Goal: Task Accomplishment & Management: Manage account settings

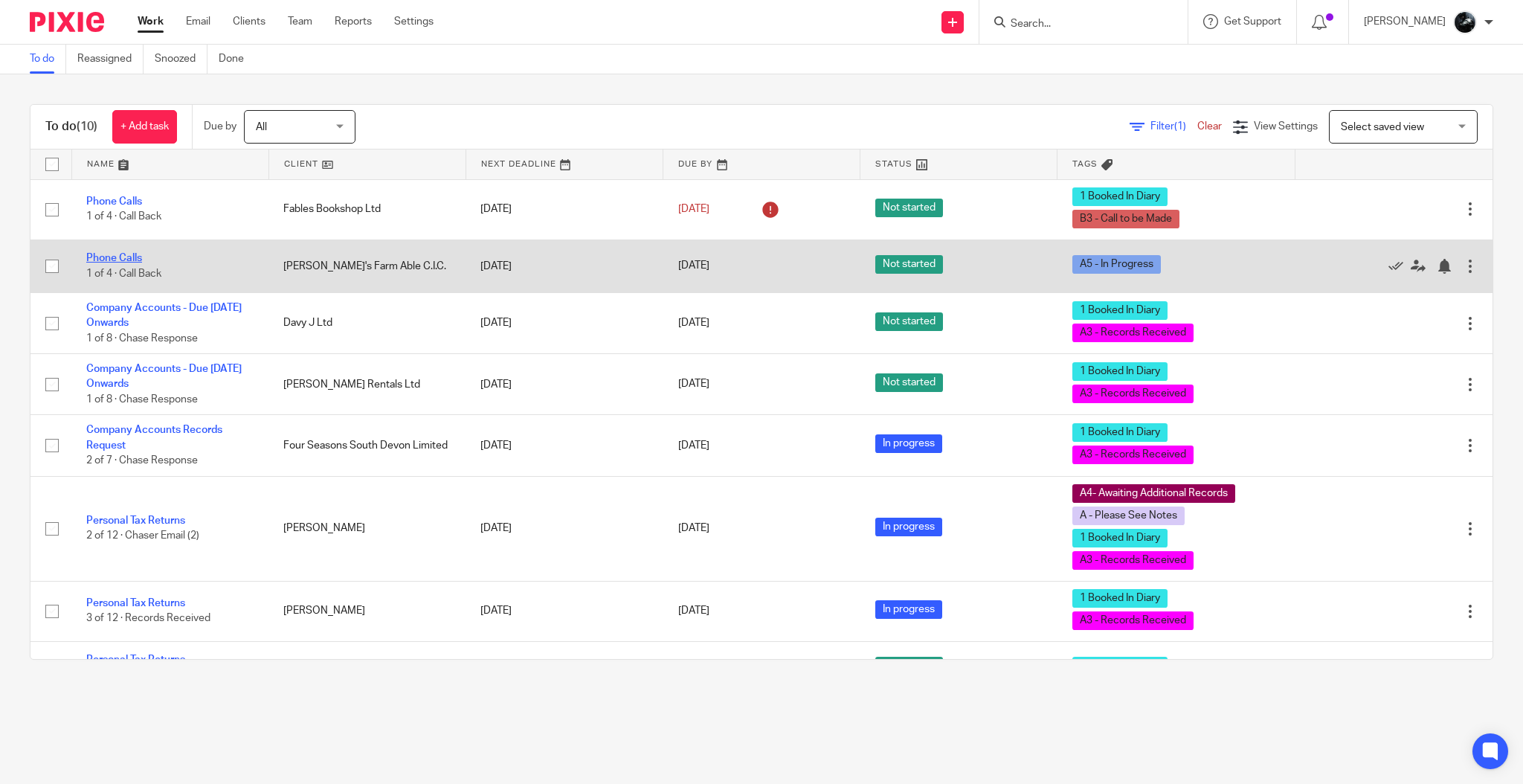
click at [121, 253] on link "Phone Calls" at bounding box center [114, 258] width 56 height 11
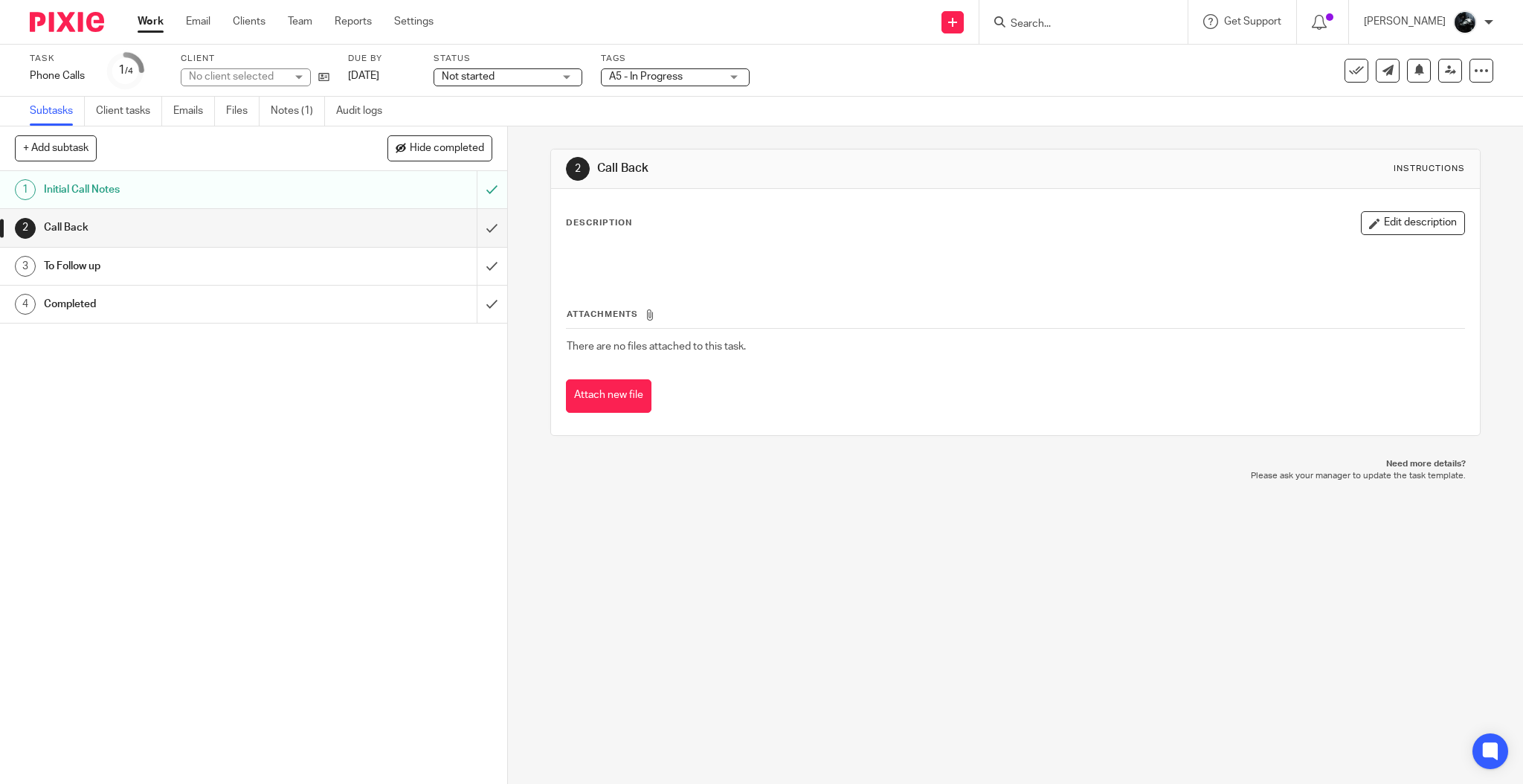
click at [704, 71] on span "A5 - In Progress" at bounding box center [665, 78] width 111 height 16
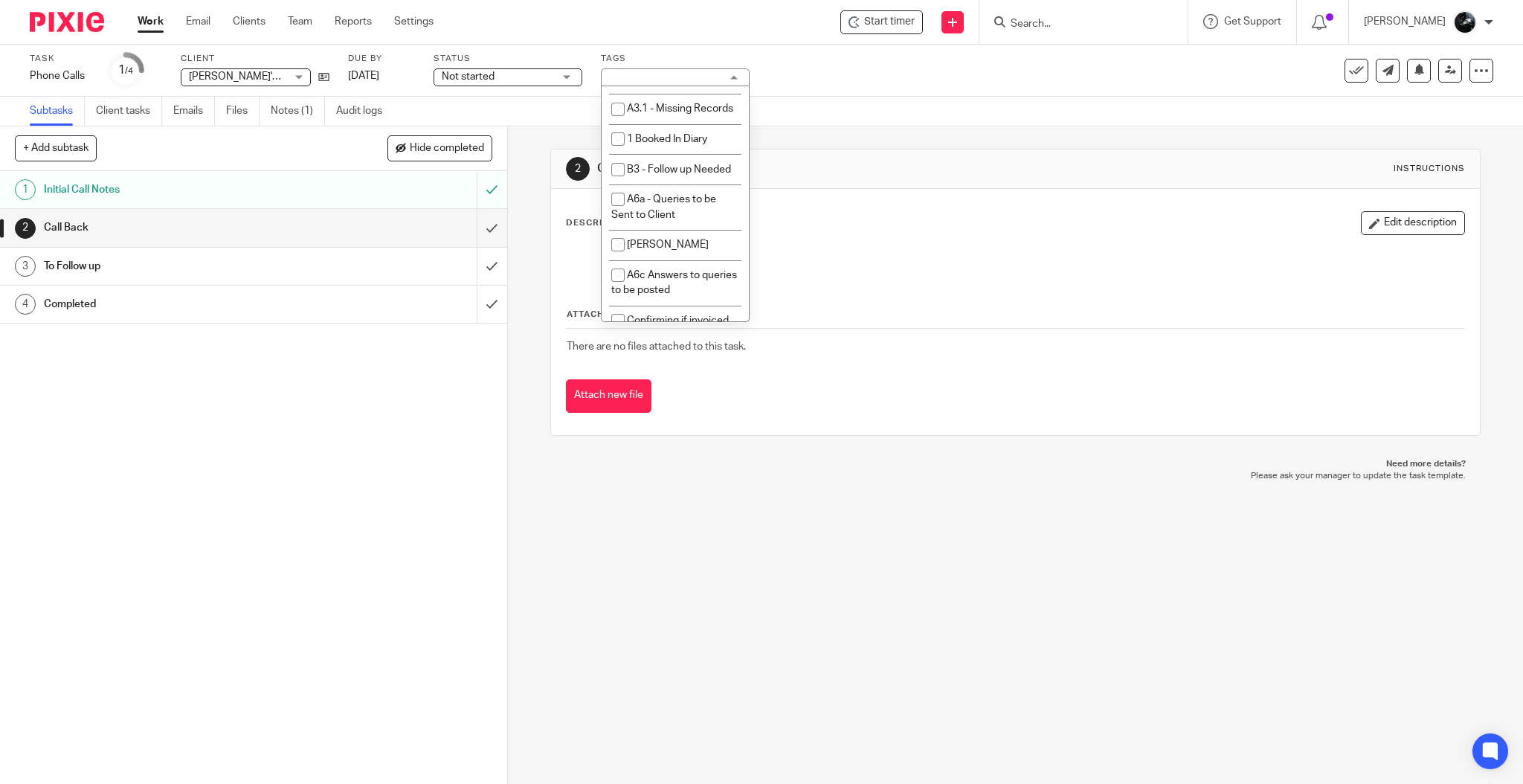
scroll to position [1232, 0]
click at [645, 124] on li "1 Booked In Diary" at bounding box center [675, 109] width 147 height 30
checkbox input "true"
click at [942, 102] on div "Subtasks Client tasks Emails Files Notes (1) Audit logs" at bounding box center [761, 111] width 1523 height 29
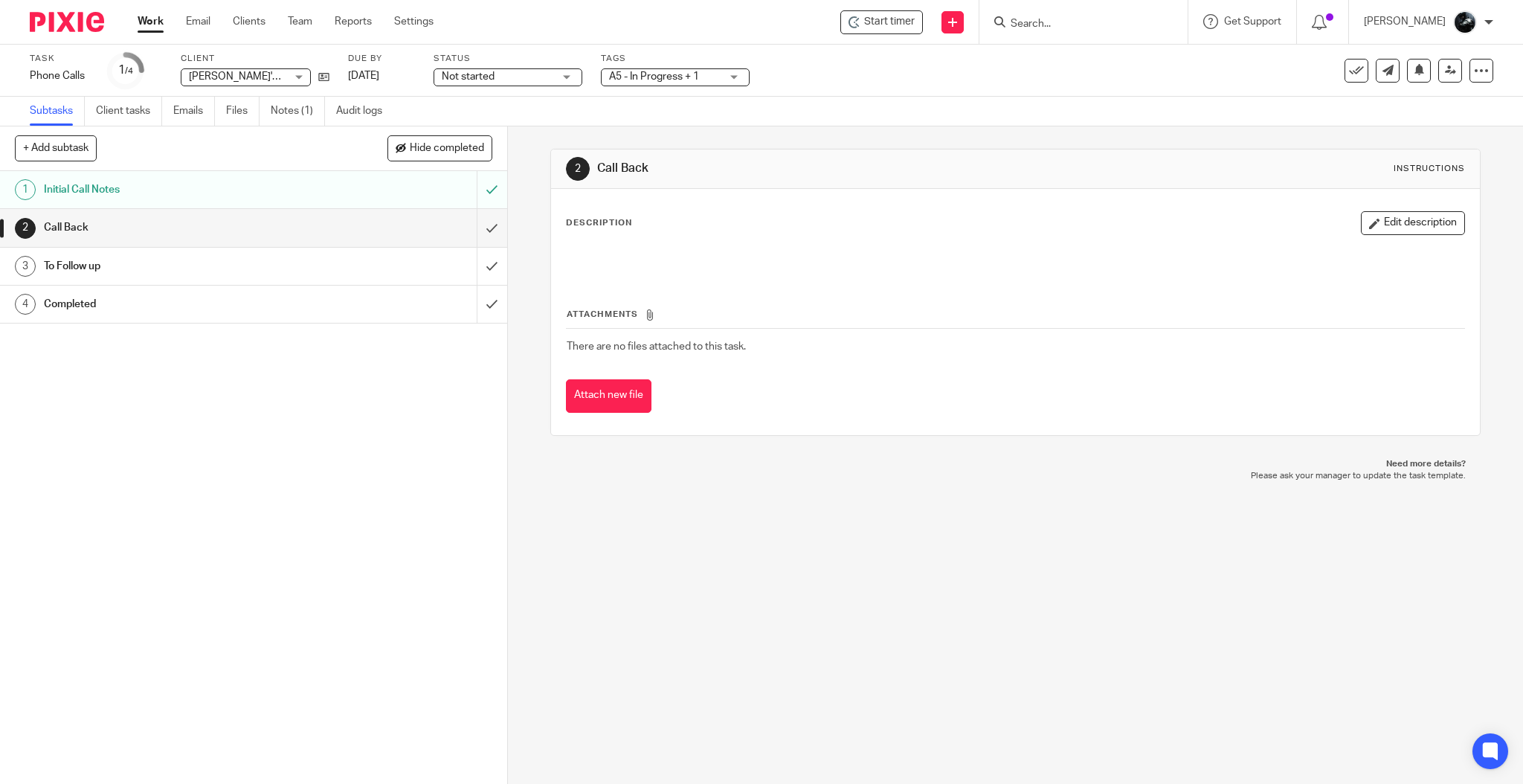
click at [52, 21] on img at bounding box center [66, 21] width 74 height 20
